Goal: Information Seeking & Learning: Compare options

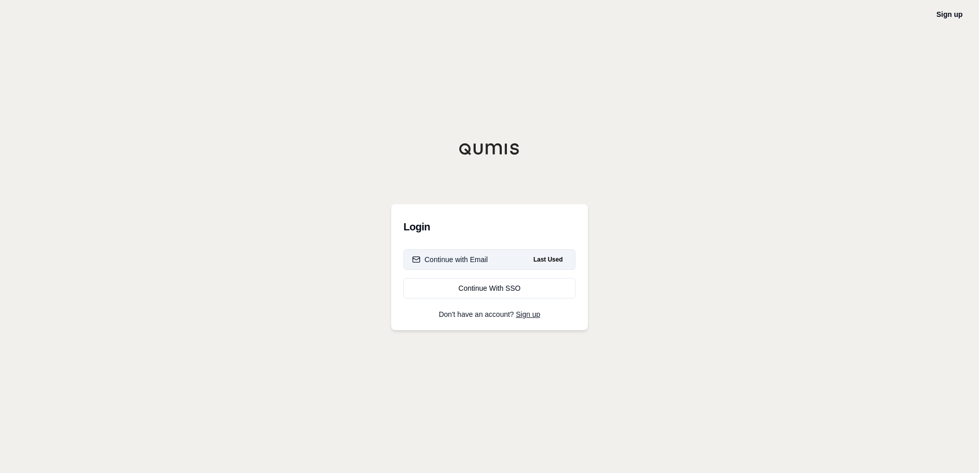
click at [480, 265] on button "Continue with Email Last Used" at bounding box center [489, 259] width 172 height 20
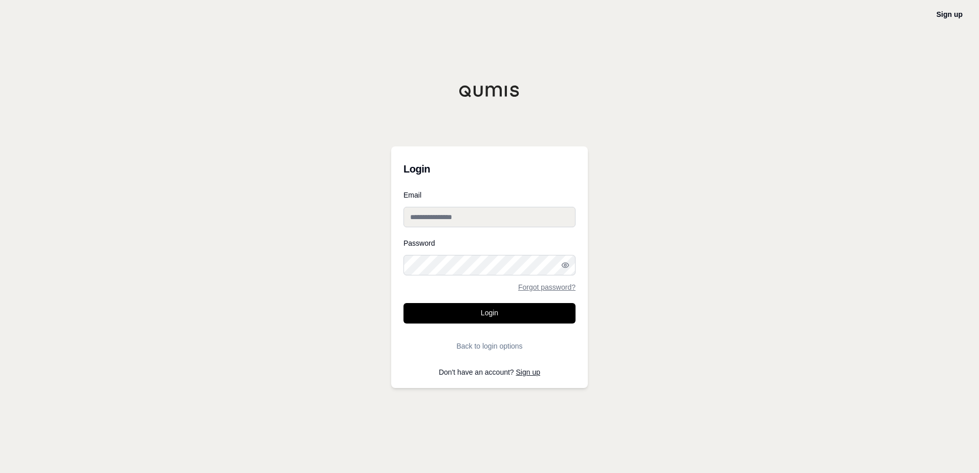
click at [426, 213] on input "Email" at bounding box center [489, 217] width 172 height 20
type input "**********"
click at [403, 303] on button "Login" at bounding box center [489, 313] width 172 height 20
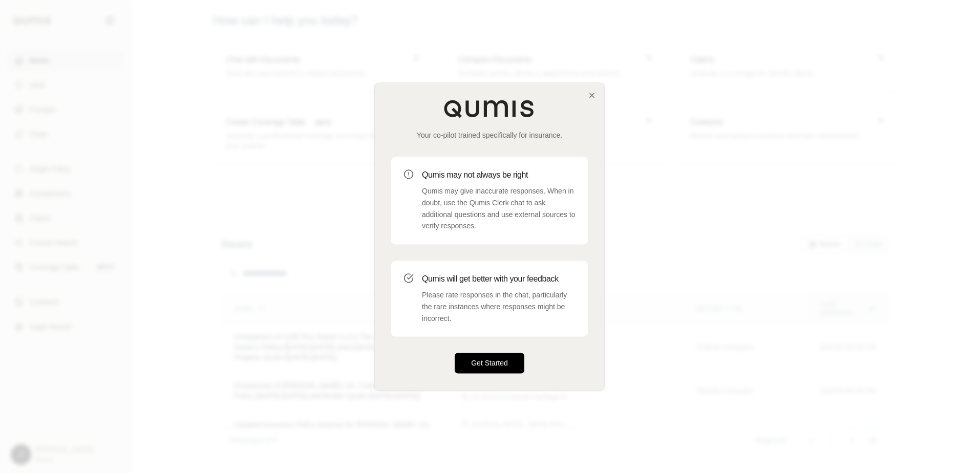
click at [493, 365] on button "Get Started" at bounding box center [490, 363] width 70 height 20
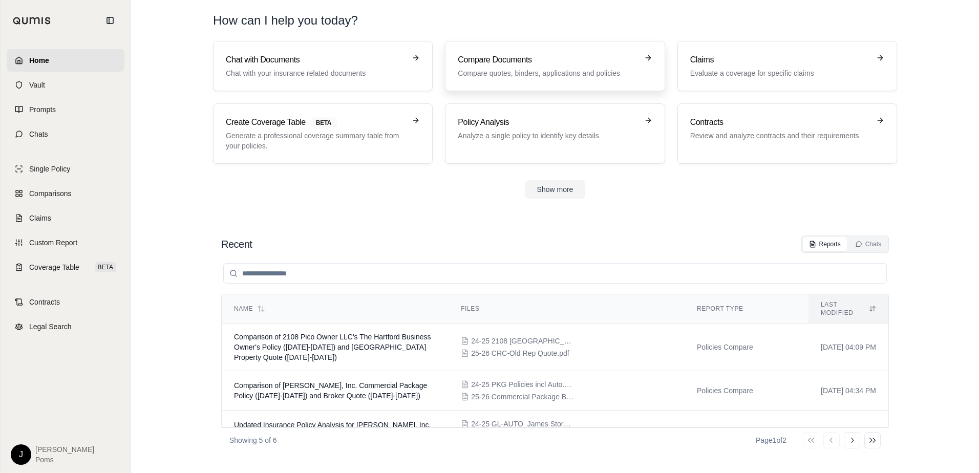
click at [600, 68] on p "Compare quotes, binders, applications and policies" at bounding box center [548, 73] width 180 height 10
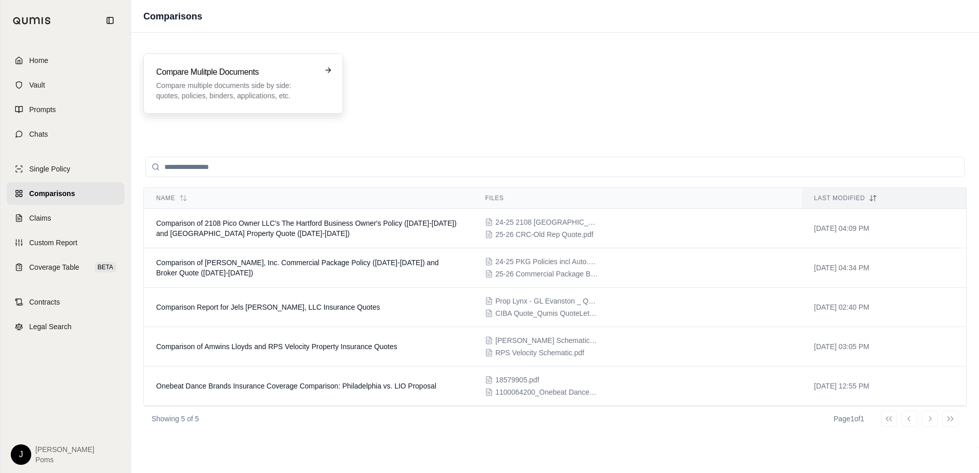
click at [229, 88] on p "Compare multiple documents side by side: quotes, policies, binders, application…" at bounding box center [236, 90] width 160 height 20
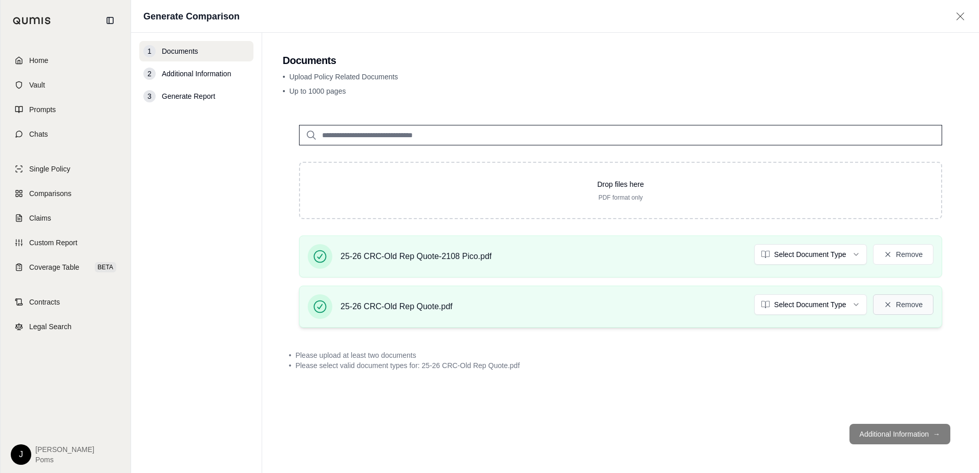
click at [891, 306] on icon at bounding box center [888, 305] width 8 height 8
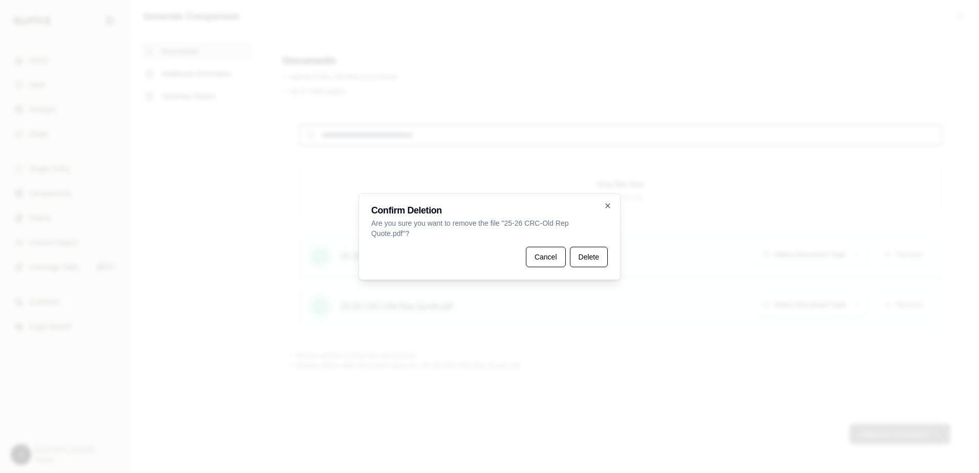
click at [549, 260] on button "Cancel" at bounding box center [546, 257] width 40 height 20
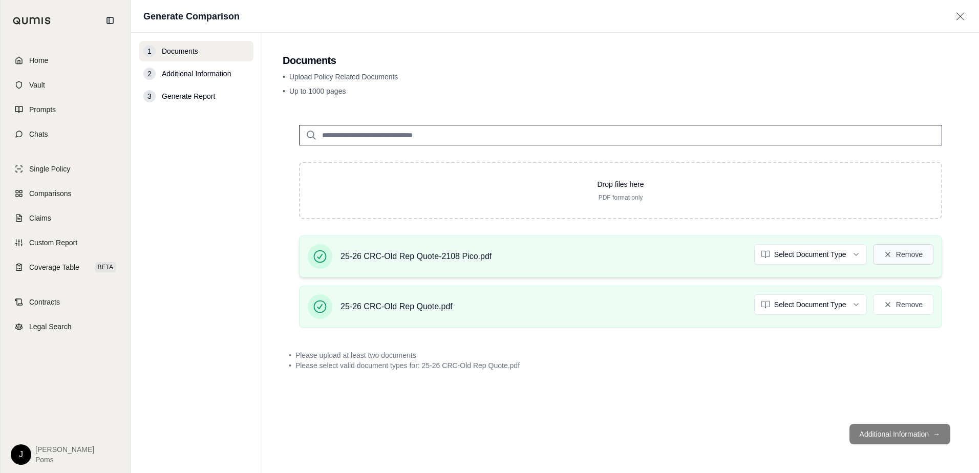
click at [884, 251] on icon at bounding box center [888, 254] width 8 height 8
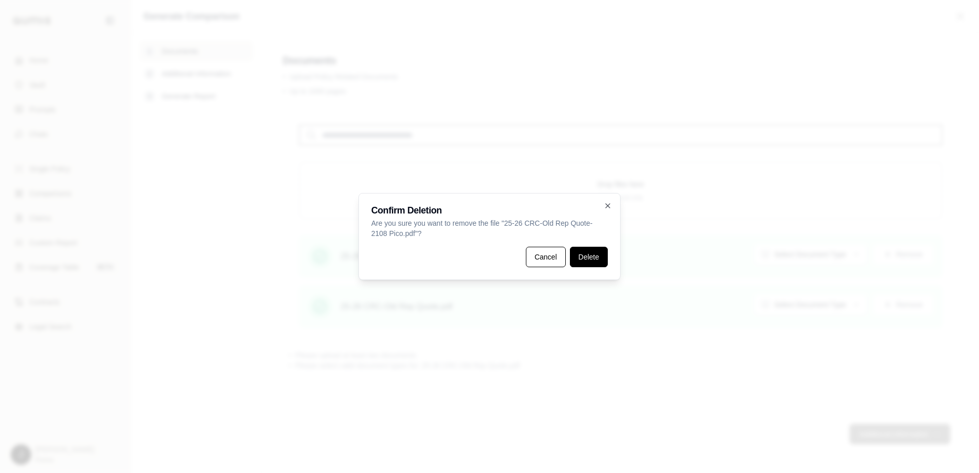
click at [587, 259] on button "Delete" at bounding box center [589, 257] width 38 height 20
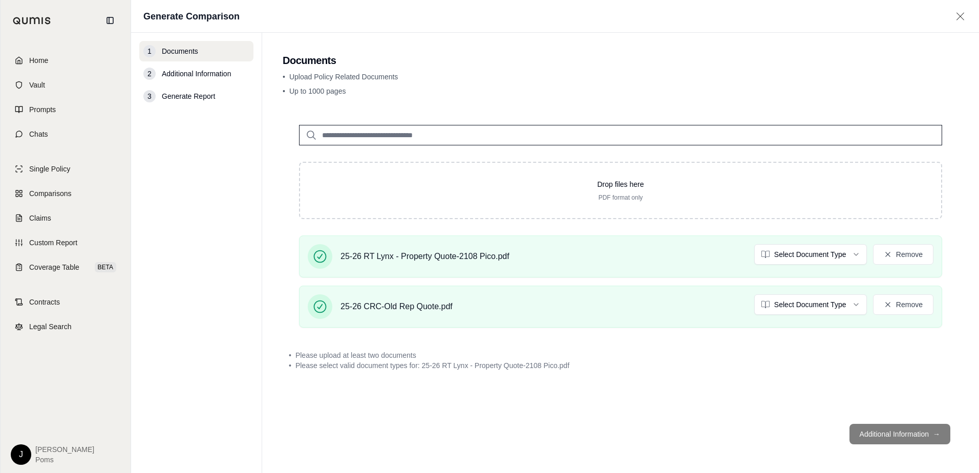
click at [862, 436] on footer "Additional Information →" at bounding box center [621, 434] width 676 height 37
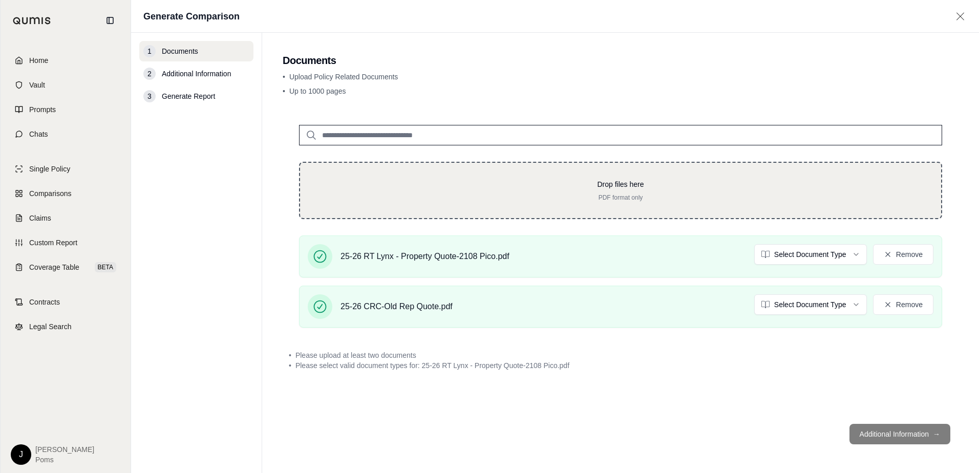
click at [536, 196] on p "PDF format only" at bounding box center [620, 198] width 608 height 8
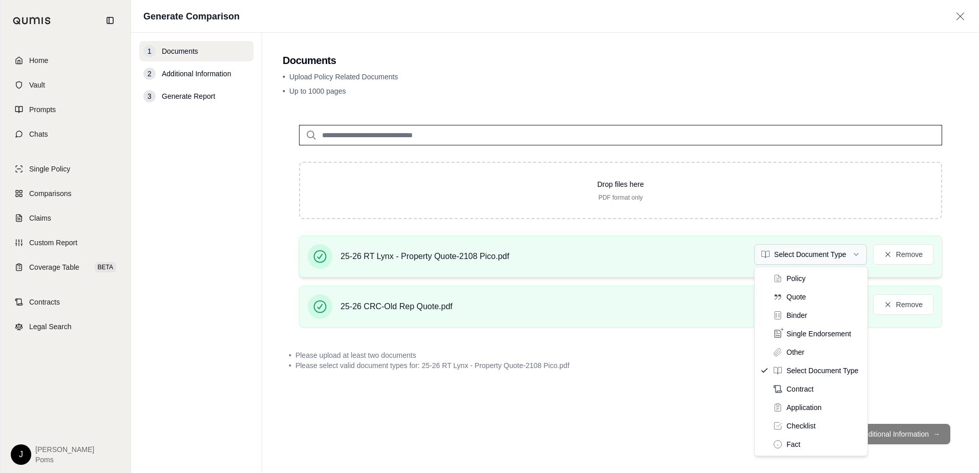
click at [841, 251] on html "Home Vault Prompts Chats Single Policy Comparisons Claims Custom Report Coverag…" at bounding box center [489, 236] width 979 height 473
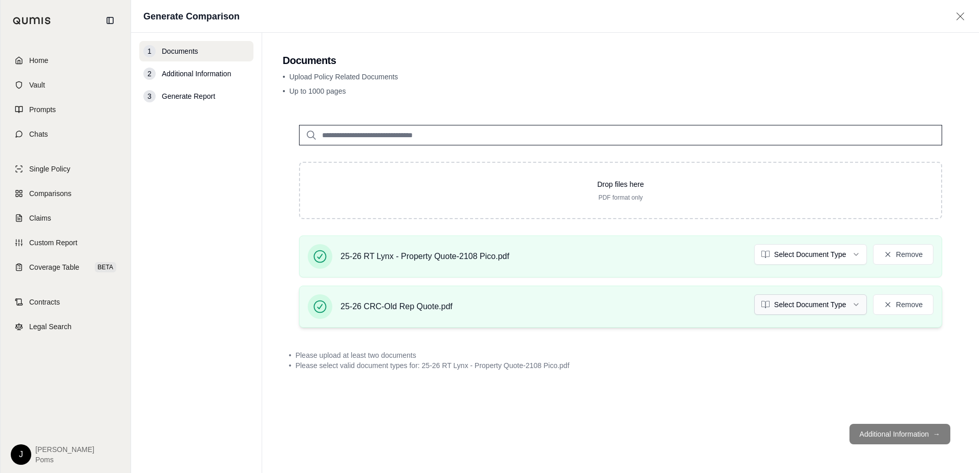
click at [807, 303] on html "Home Vault Prompts Chats Single Policy Comparisons Claims Custom Report Coverag…" at bounding box center [489, 236] width 979 height 473
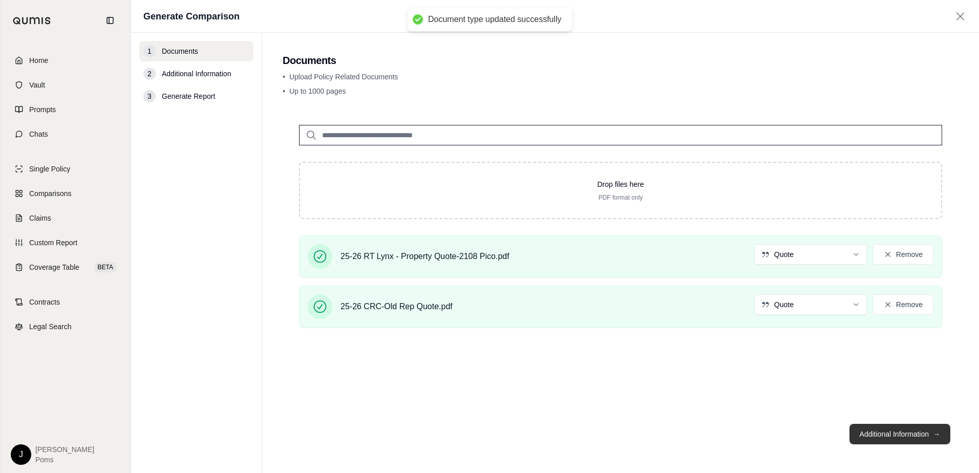
click at [919, 432] on button "Additional Information →" at bounding box center [899, 434] width 101 height 20
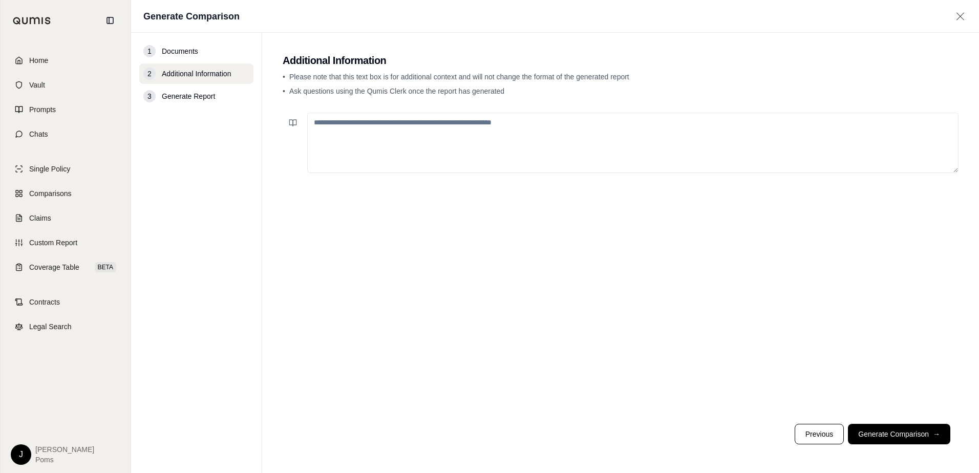
click at [455, 144] on textarea at bounding box center [632, 143] width 651 height 60
type textarea "**********"
click at [886, 428] on button "Generate Comparison →" at bounding box center [899, 434] width 102 height 20
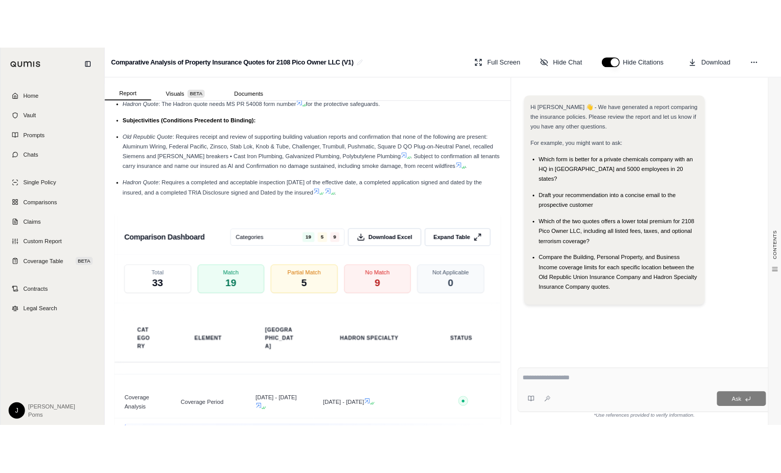
scroll to position [2099, 0]
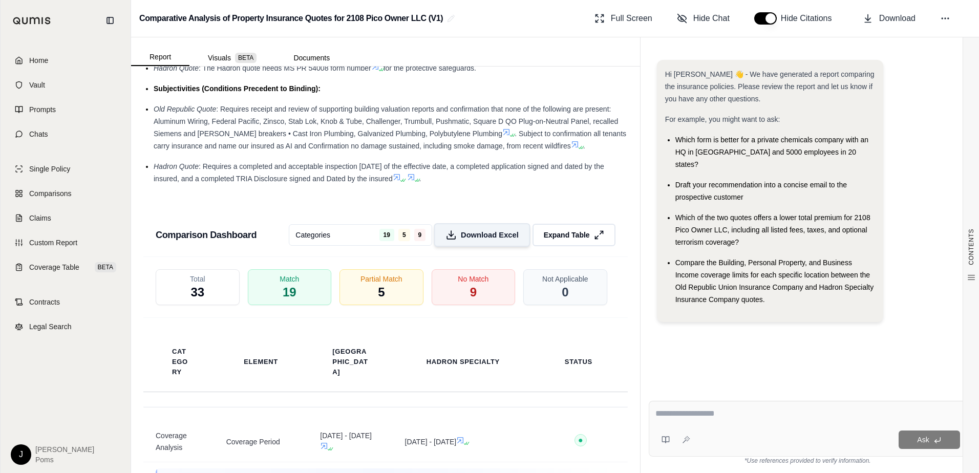
click at [464, 240] on span "Download Excel" at bounding box center [490, 234] width 58 height 11
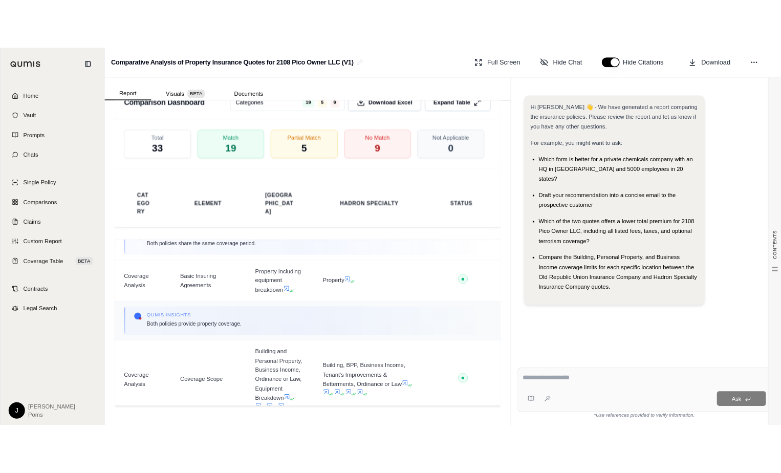
scroll to position [102, 0]
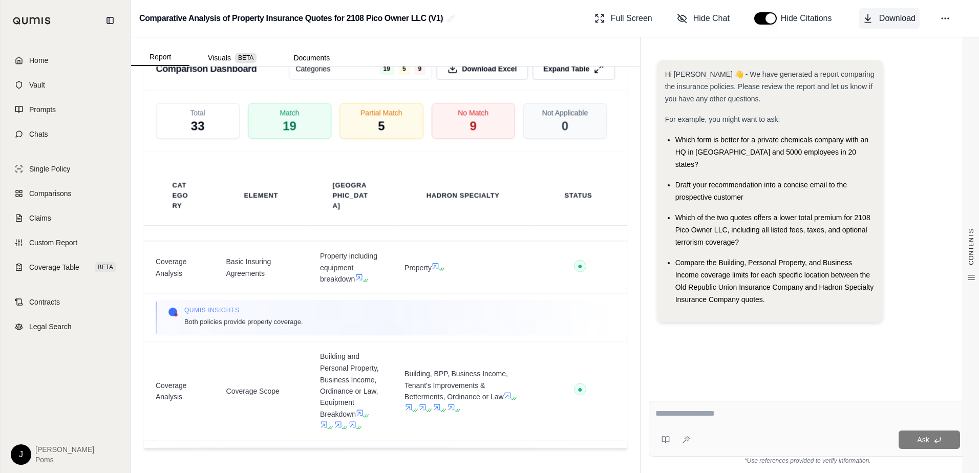
click at [886, 16] on span "Download" at bounding box center [897, 18] width 36 height 12
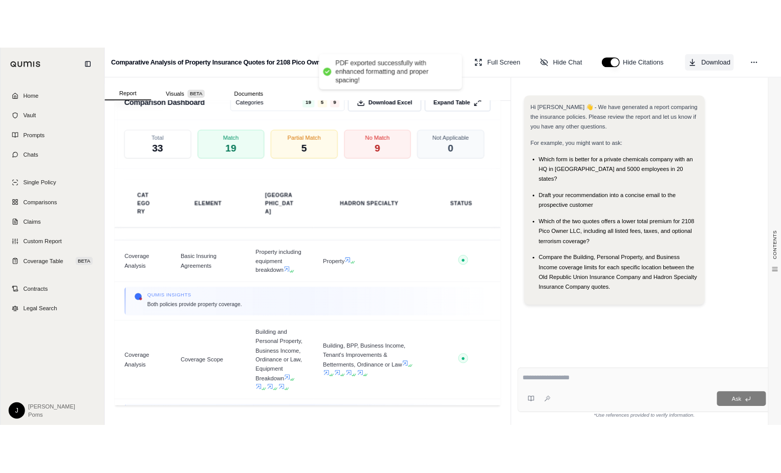
scroll to position [114, 0]
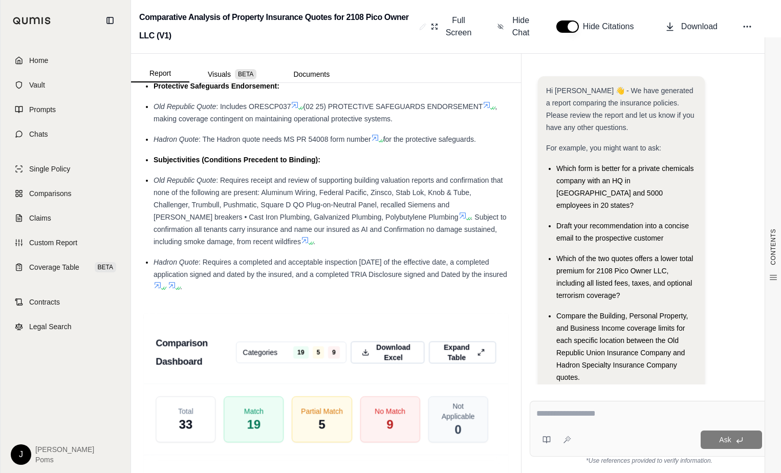
click at [614, 413] on textarea at bounding box center [650, 414] width 226 height 12
type textarea "**********"
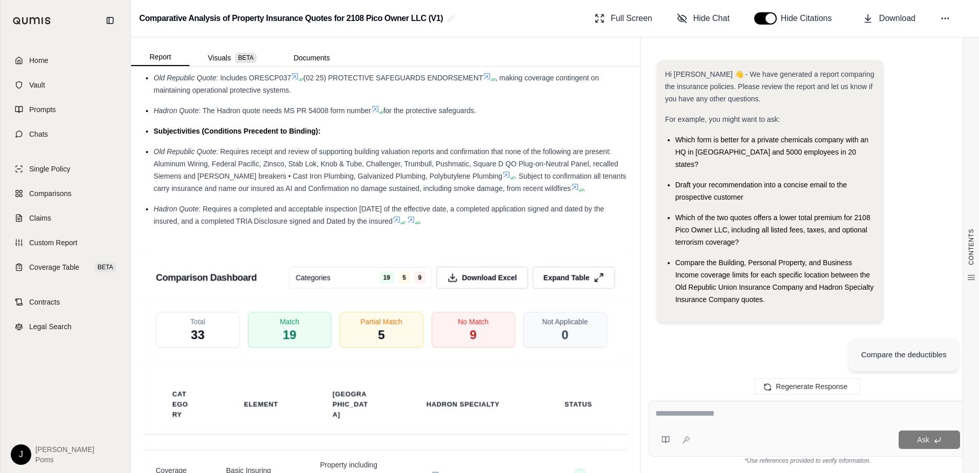
scroll to position [734, 0]
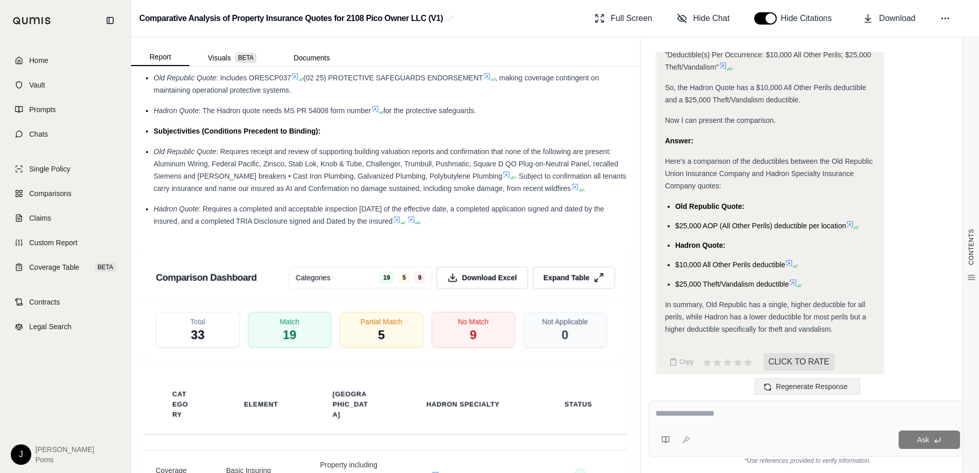
click at [783, 391] on button "Regenerate Response" at bounding box center [807, 386] width 105 height 16
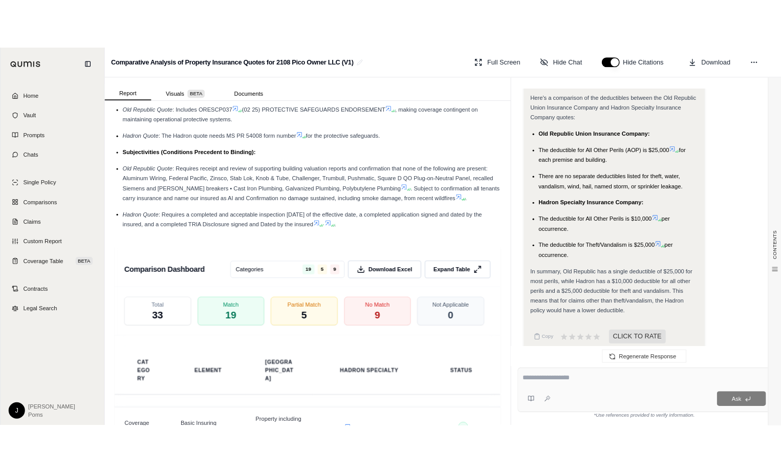
scroll to position [607, 0]
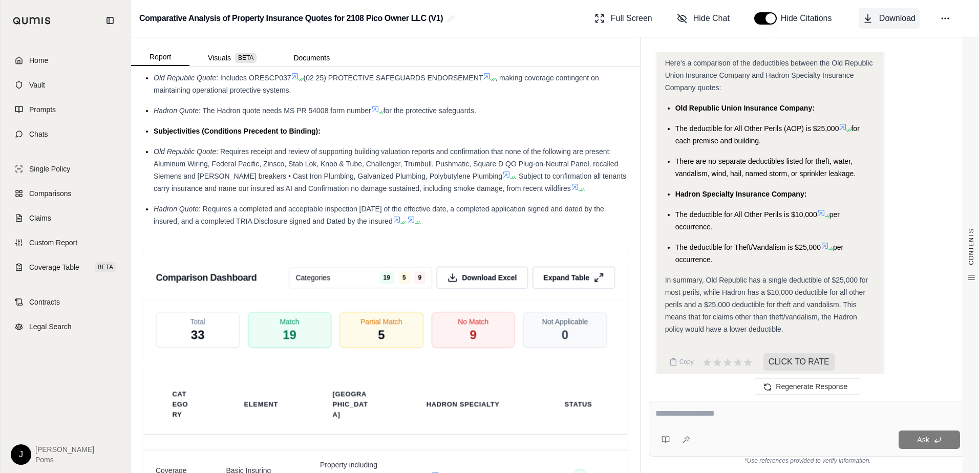
click at [877, 12] on button "Download" at bounding box center [889, 18] width 61 height 20
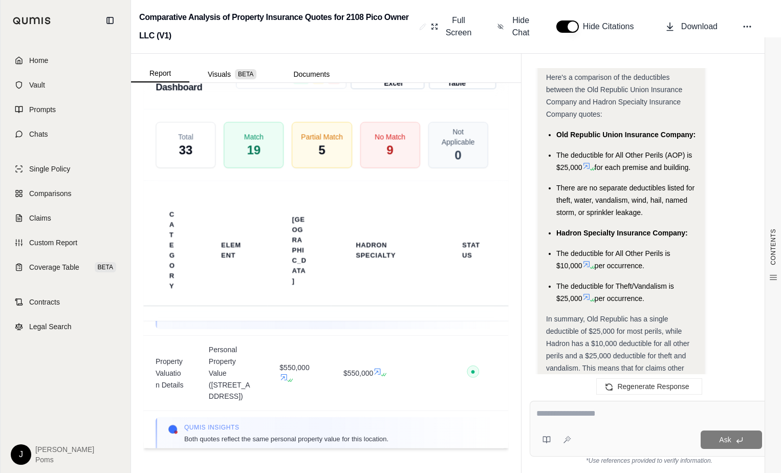
scroll to position [693, 0]
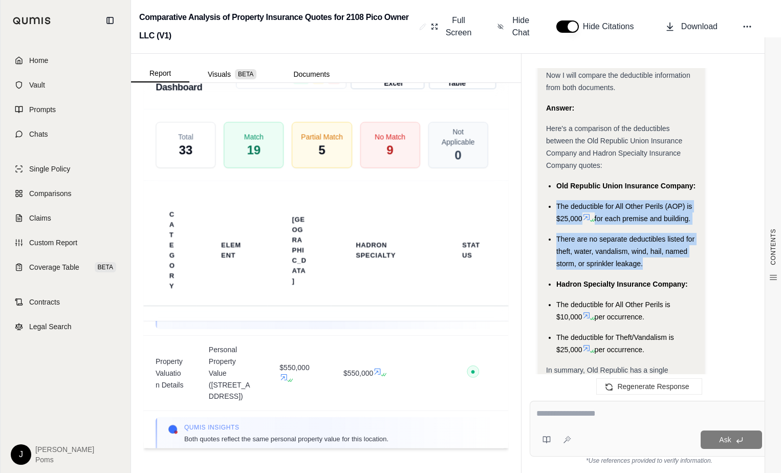
drag, startPoint x: 643, startPoint y: 253, endPoint x: 545, endPoint y: 196, distance: 113.5
click at [545, 196] on div "Analysis: Okay, I need to compare the deductibles between the Old Republic Unio…" at bounding box center [621, 135] width 167 height 739
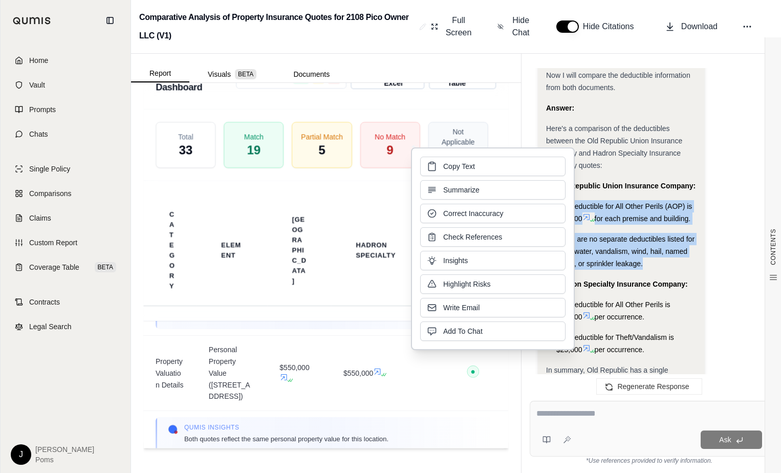
drag, startPoint x: 545, startPoint y: 196, endPoint x: 624, endPoint y: 189, distance: 79.1
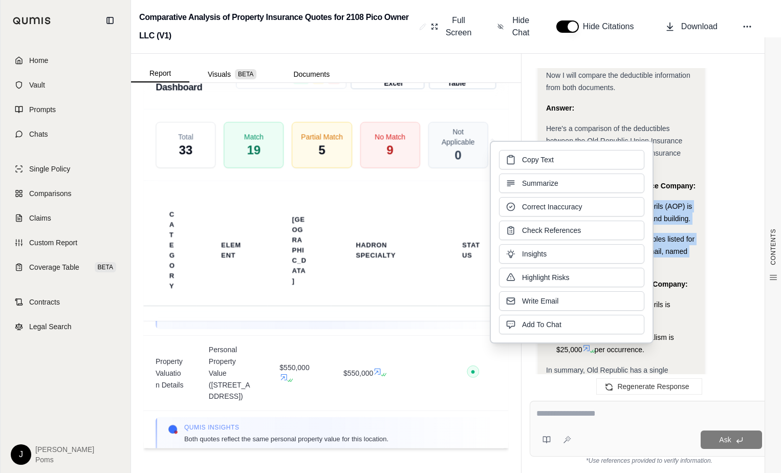
drag, startPoint x: 624, startPoint y: 189, endPoint x: 554, endPoint y: 162, distance: 74.9
click at [554, 162] on button "Copy Text" at bounding box center [571, 159] width 145 height 19
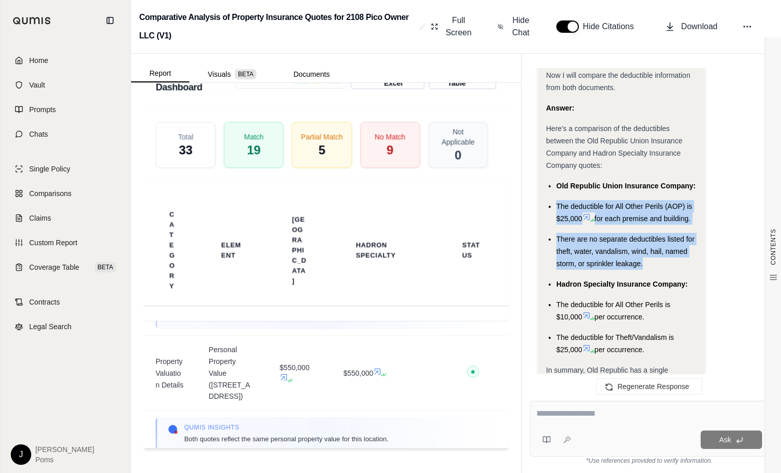
click at [582, 238] on span "There are no separate deductibles listed for theft, water, vandalism, wind, hai…" at bounding box center [626, 251] width 138 height 33
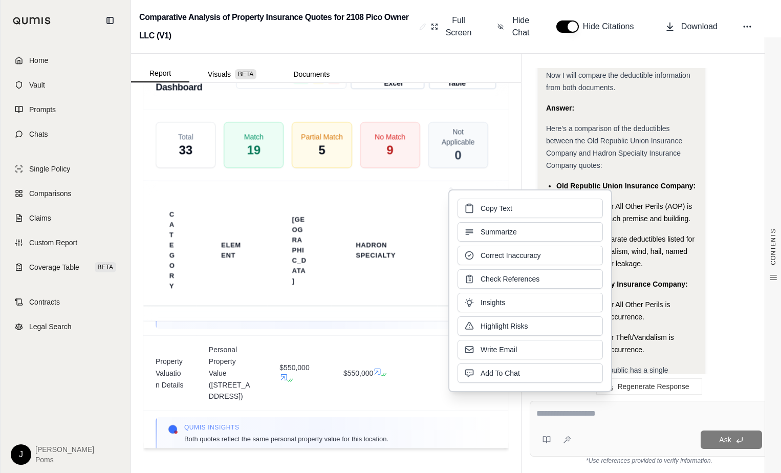
click at [680, 202] on div "The deductible for All Other Perils (AOP) is $25,000 for each premise and build…" at bounding box center [627, 212] width 140 height 25
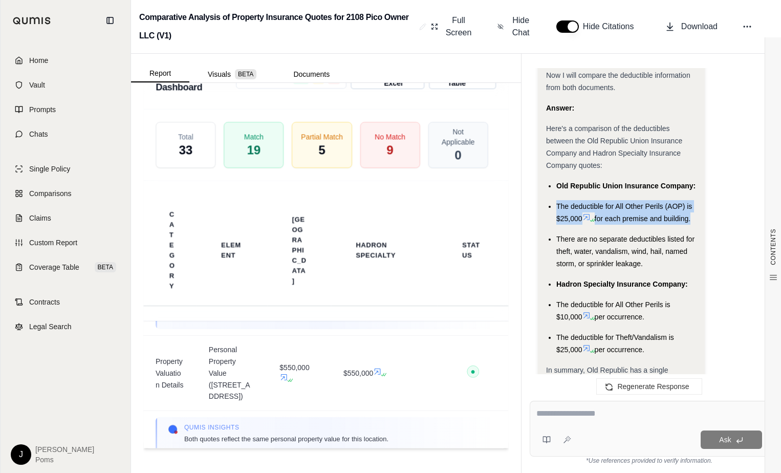
drag, startPoint x: 693, startPoint y: 206, endPoint x: 557, endPoint y: 190, distance: 136.7
click at [557, 200] on div "The deductible for All Other Perils (AOP) is $25,000 for each premise and build…" at bounding box center [627, 212] width 140 height 25
drag, startPoint x: 557, startPoint y: 190, endPoint x: 621, endPoint y: 198, distance: 64.0
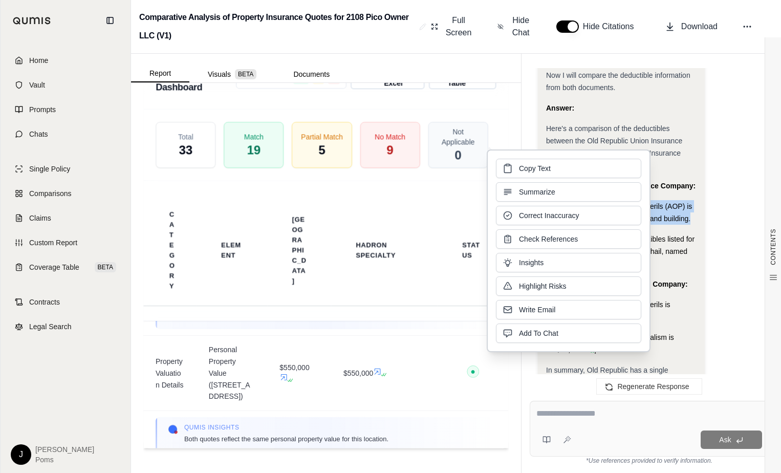
drag, startPoint x: 621, startPoint y: 198, endPoint x: 547, endPoint y: 168, distance: 79.7
click at [547, 168] on span "Copy Text" at bounding box center [535, 168] width 32 height 10
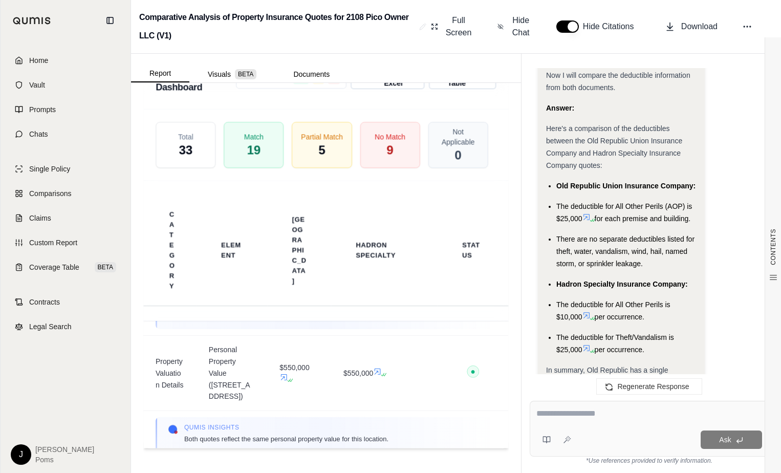
drag, startPoint x: 629, startPoint y: 252, endPoint x: 640, endPoint y: 252, distance: 11.8
click at [629, 252] on span "There are no separate deductibles listed for theft, water, vandalism, wind, hai…" at bounding box center [626, 251] width 138 height 33
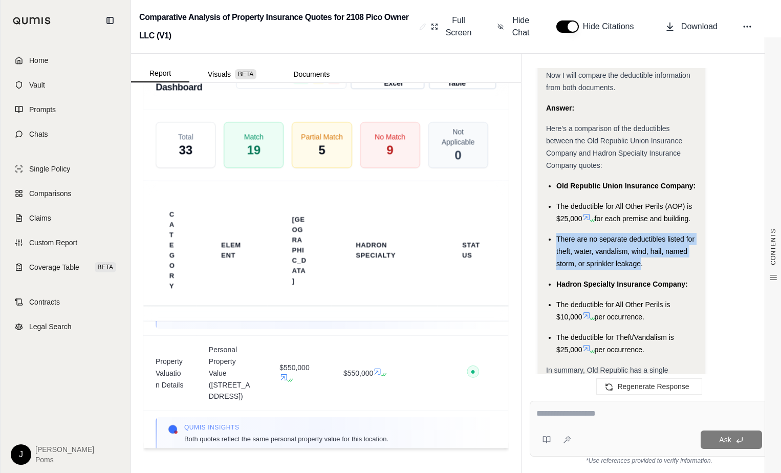
drag, startPoint x: 641, startPoint y: 252, endPoint x: 558, endPoint y: 229, distance: 86.6
click at [558, 235] on span "There are no separate deductibles listed for theft, water, vandalism, wind, hai…" at bounding box center [626, 251] width 138 height 33
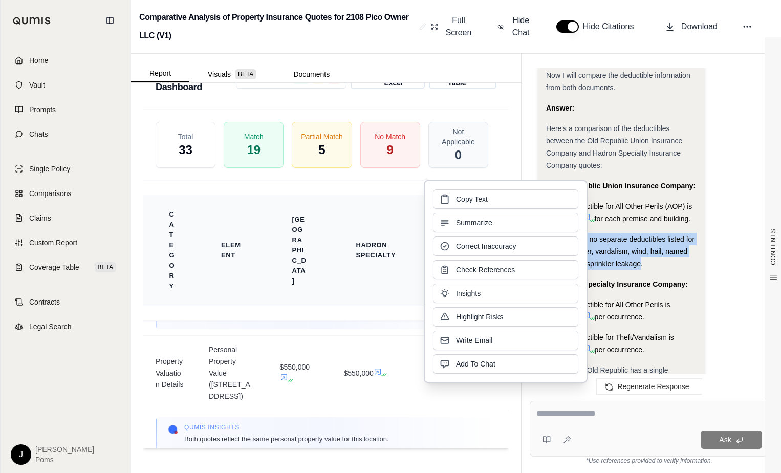
drag, startPoint x: 558, startPoint y: 229, endPoint x: 493, endPoint y: 203, distance: 70.1
click at [494, 203] on button "Copy Text" at bounding box center [505, 198] width 145 height 19
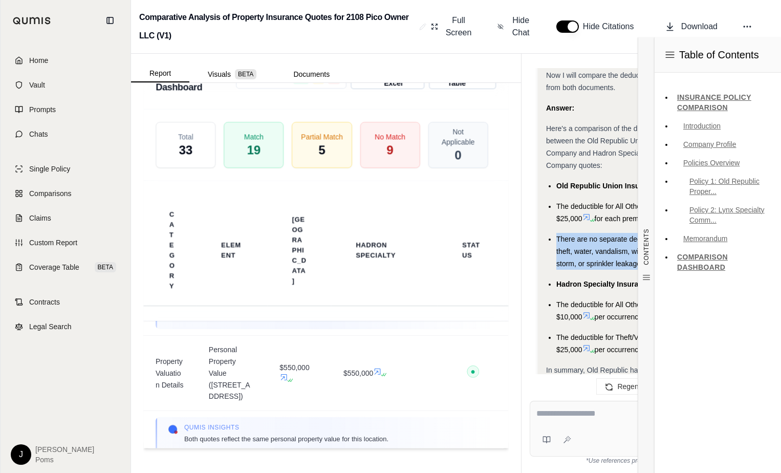
click at [561, 311] on ul "Old Republic Union Insurance Company: The deductible for All Other Perils (AOP)…" at bounding box center [621, 268] width 151 height 176
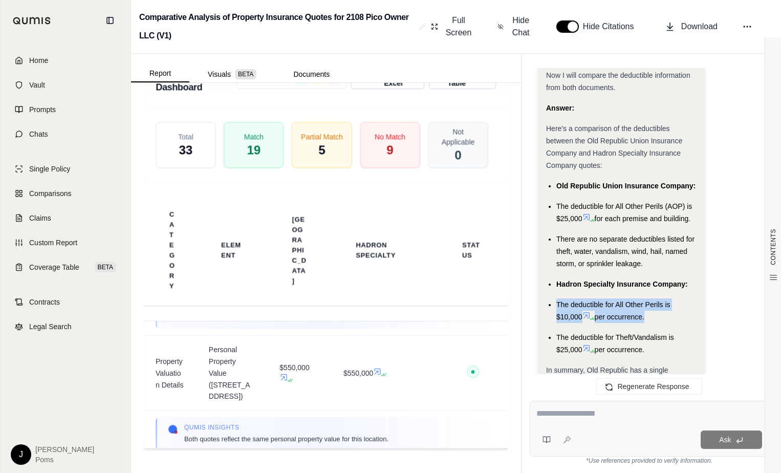
drag, startPoint x: 629, startPoint y: 298, endPoint x: 536, endPoint y: 291, distance: 93.4
click at [536, 291] on div "Hi [PERSON_NAME] 👋 - We have generated a report comparing the insurance policie…" at bounding box center [649, 226] width 239 height 316
drag, startPoint x: 536, startPoint y: 291, endPoint x: 575, endPoint y: 291, distance: 39.4
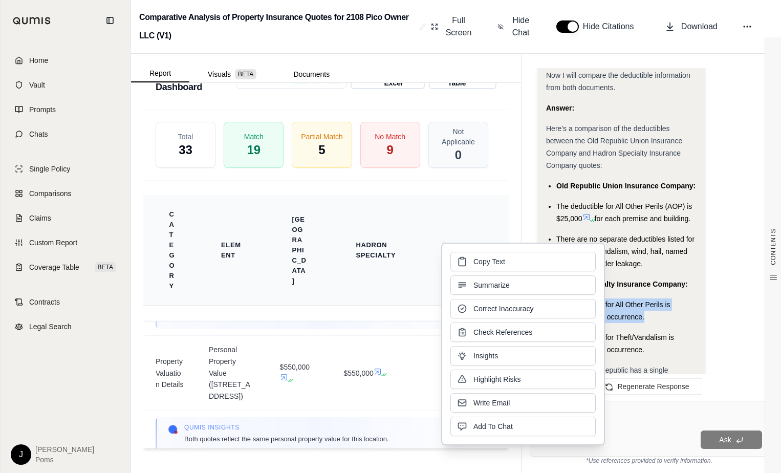
drag, startPoint x: 575, startPoint y: 291, endPoint x: 474, endPoint y: 259, distance: 106.4
click at [474, 259] on span "Copy Text" at bounding box center [490, 262] width 32 height 10
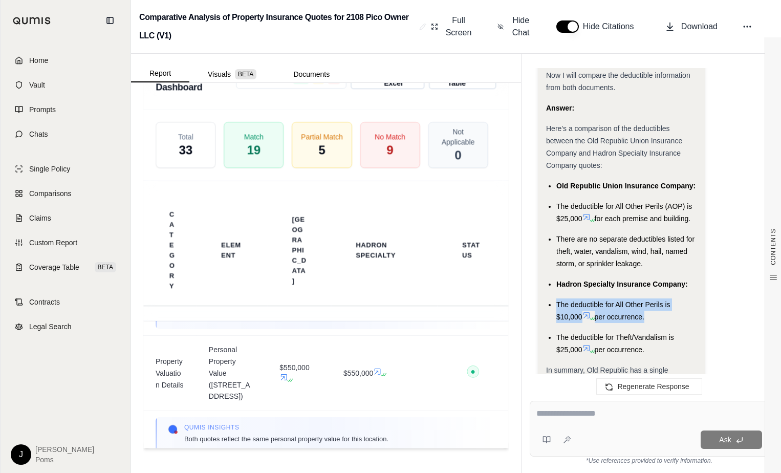
click at [544, 345] on div "Analysis: Okay, I need to compare the deductibles between the Old Republic Unio…" at bounding box center [621, 135] width 167 height 739
drag, startPoint x: 653, startPoint y: 336, endPoint x: 558, endPoint y: 326, distance: 96.2
click at [558, 331] on div "The deductible for Theft/Vandalism is $25,000 per occurrence." at bounding box center [627, 343] width 140 height 25
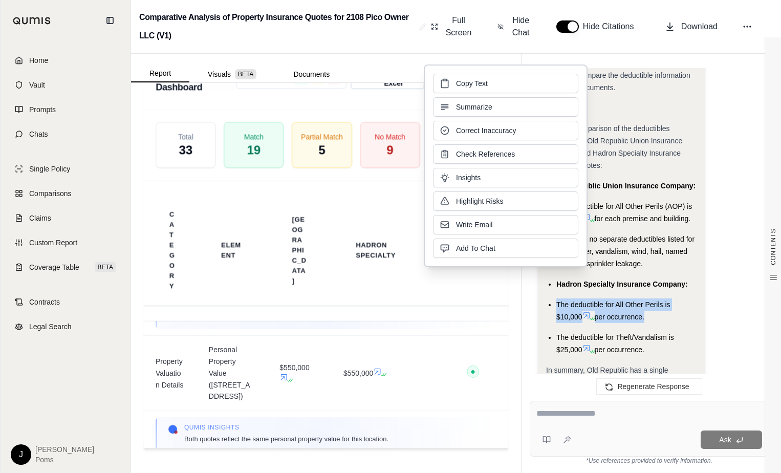
drag, startPoint x: 558, startPoint y: 326, endPoint x: 572, endPoint y: 327, distance: 14.4
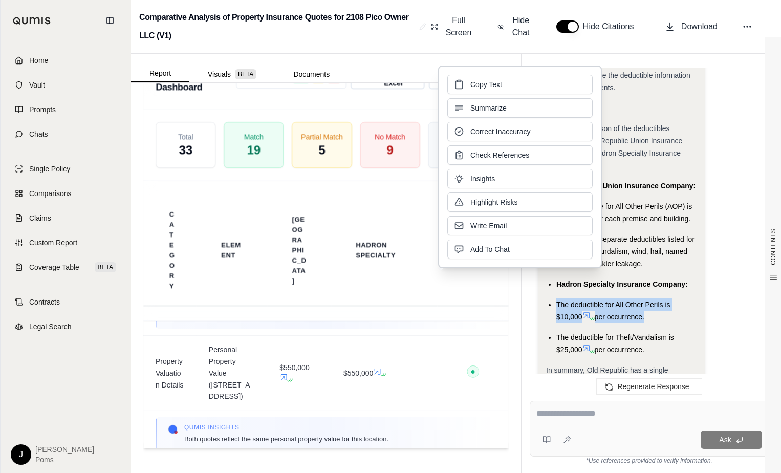
copy div "The deductible for Theft/Vandalism is $25,000 per occurrence."
click at [665, 307] on div "The deductible for All Other Perils is $10,000 per occurrence." at bounding box center [627, 310] width 140 height 25
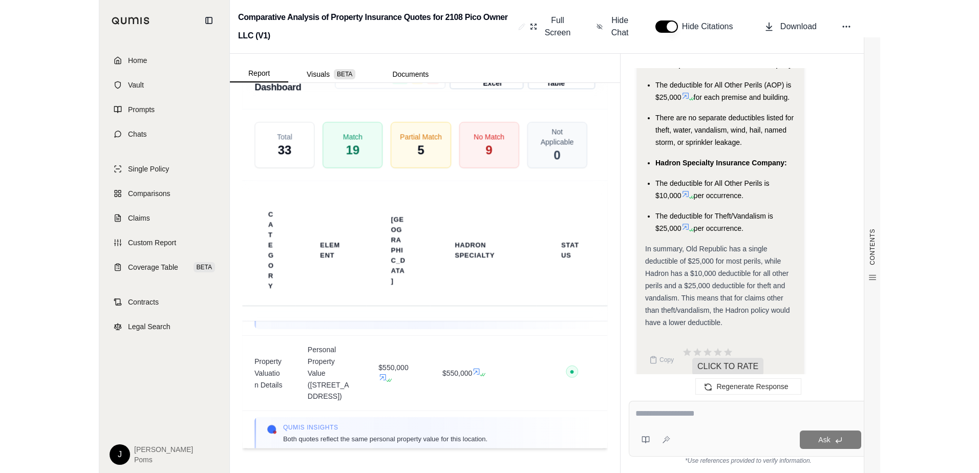
scroll to position [818, 0]
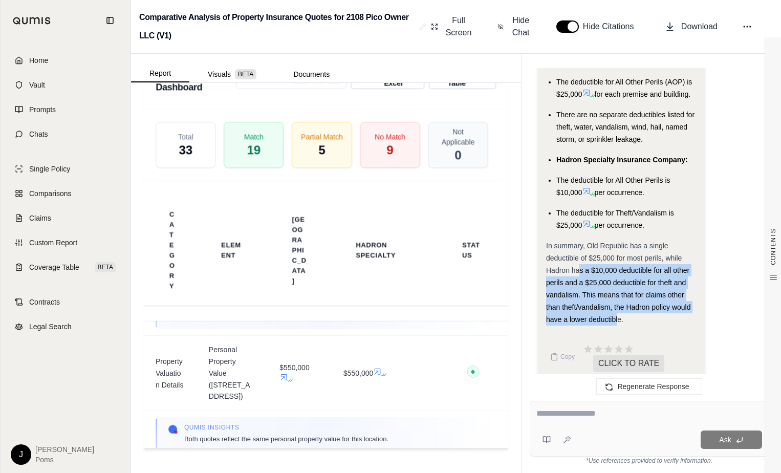
drag, startPoint x: 617, startPoint y: 308, endPoint x: 580, endPoint y: 264, distance: 58.1
click at [580, 264] on div "In summary, Old Republic has a single deductible of $25,000 for most perils, wh…" at bounding box center [621, 283] width 151 height 86
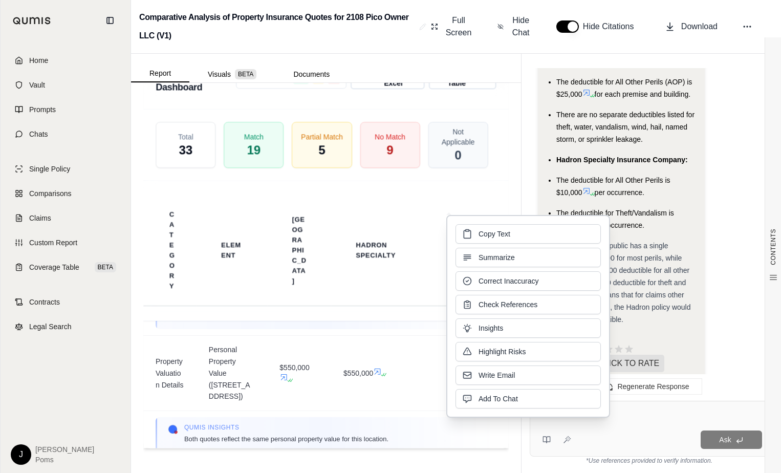
drag, startPoint x: 580, startPoint y: 264, endPoint x: 664, endPoint y: 321, distance: 101.0
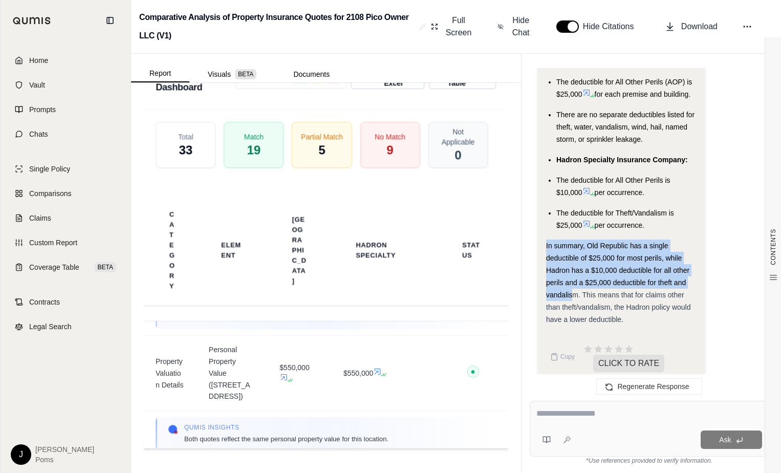
drag, startPoint x: 568, startPoint y: 281, endPoint x: 543, endPoint y: 238, distance: 50.5
click at [543, 238] on div "Analysis: Okay, I need to compare the deductibles between the Old Republic Unio…" at bounding box center [621, 11] width 167 height 739
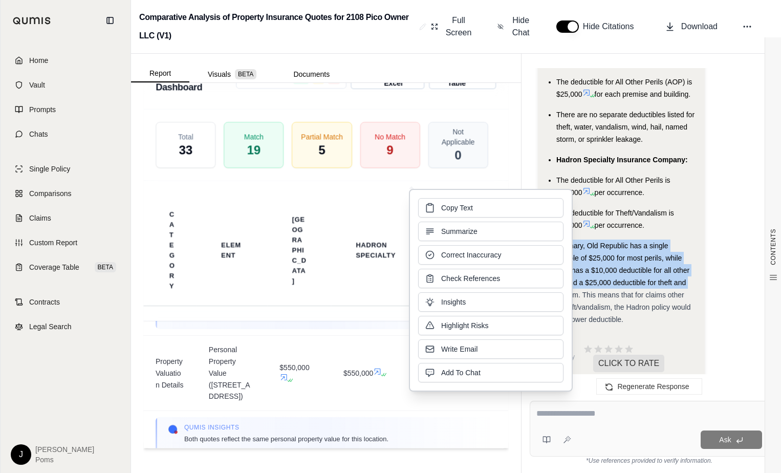
drag, startPoint x: 543, startPoint y: 238, endPoint x: 610, endPoint y: 246, distance: 68.1
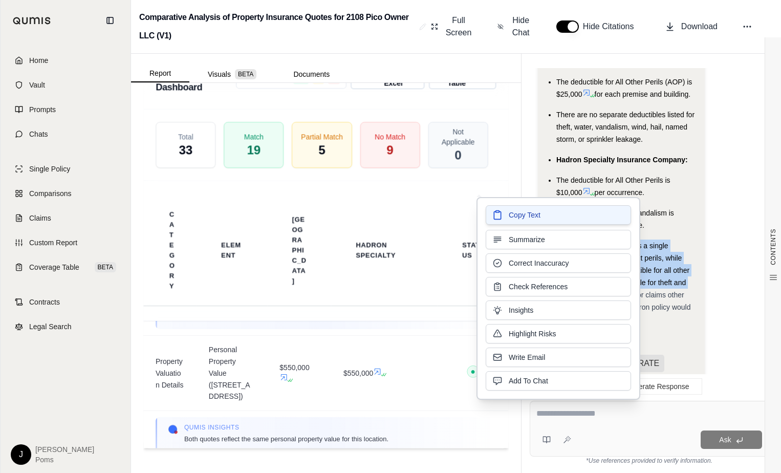
drag, startPoint x: 610, startPoint y: 246, endPoint x: 544, endPoint y: 216, distance: 72.6
click at [544, 216] on button "Copy Text" at bounding box center [558, 214] width 145 height 19
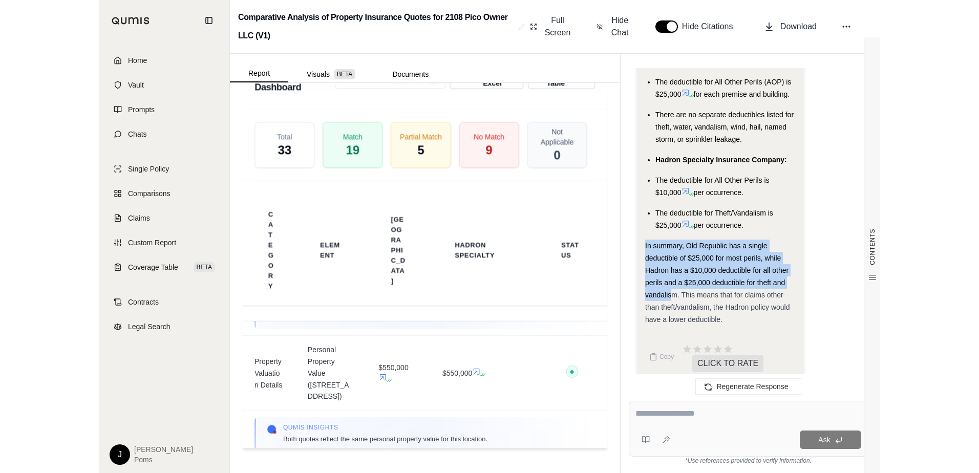
scroll to position [2023, 0]
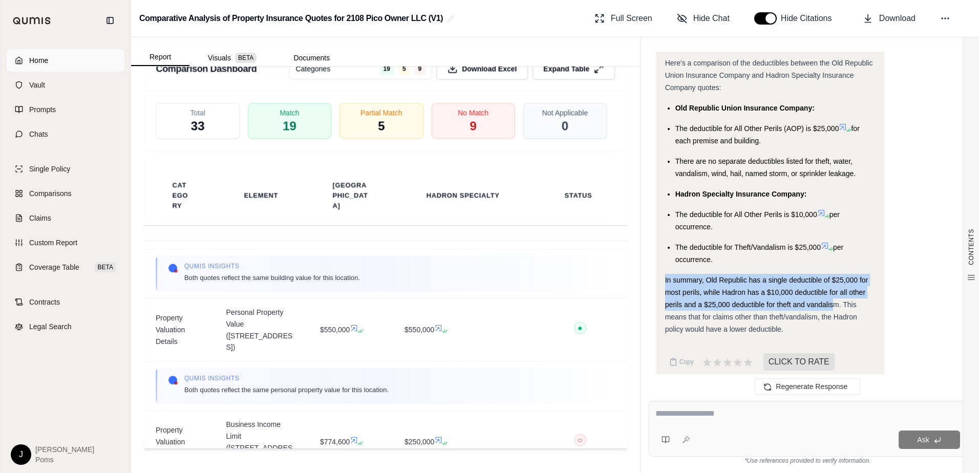
click at [31, 63] on span "Home" at bounding box center [38, 60] width 19 height 10
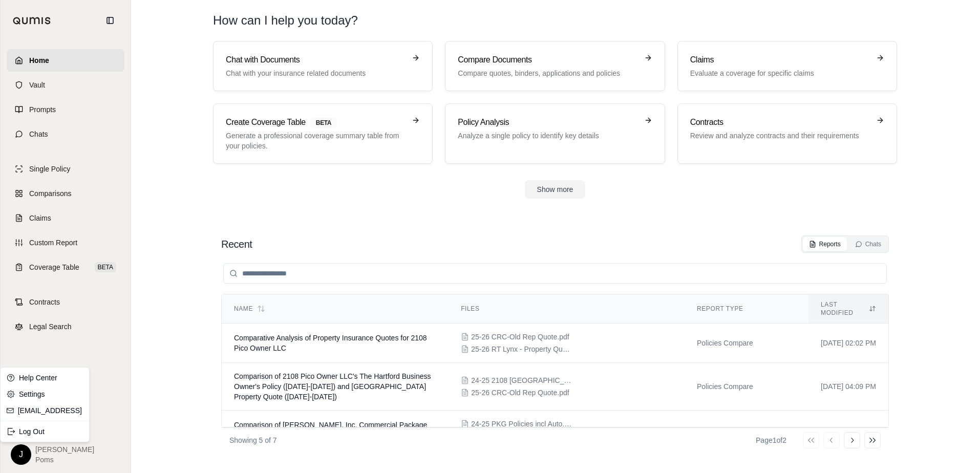
click at [19, 454] on html "Home Vault Prompts Chats Single Policy Comparisons Claims Custom Report Coverag…" at bounding box center [489, 236] width 979 height 473
click at [26, 435] on div "Log Out" at bounding box center [45, 431] width 84 height 16
